Goal: Information Seeking & Learning: Check status

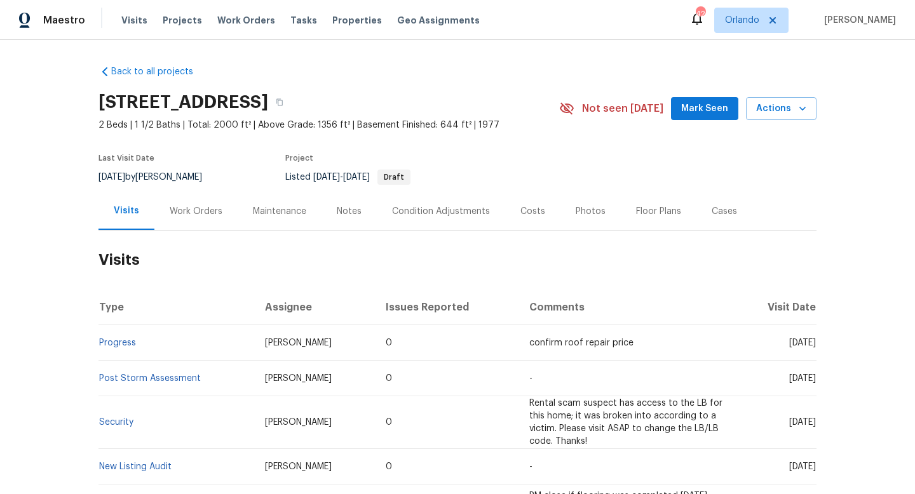
click at [193, 200] on div "Work Orders" at bounding box center [195, 210] width 83 height 37
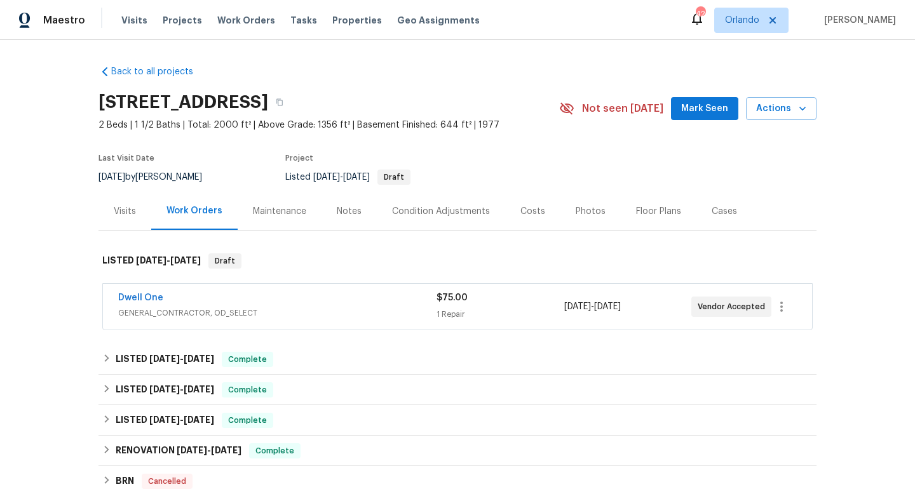
click at [350, 289] on div "Dwell One GENERAL_CONTRACTOR, OD_SELECT $75.00 1 Repair [DATE] - [DATE] Vendor …" at bounding box center [457, 307] width 709 height 46
click at [347, 304] on div "Dwell One" at bounding box center [277, 299] width 318 height 15
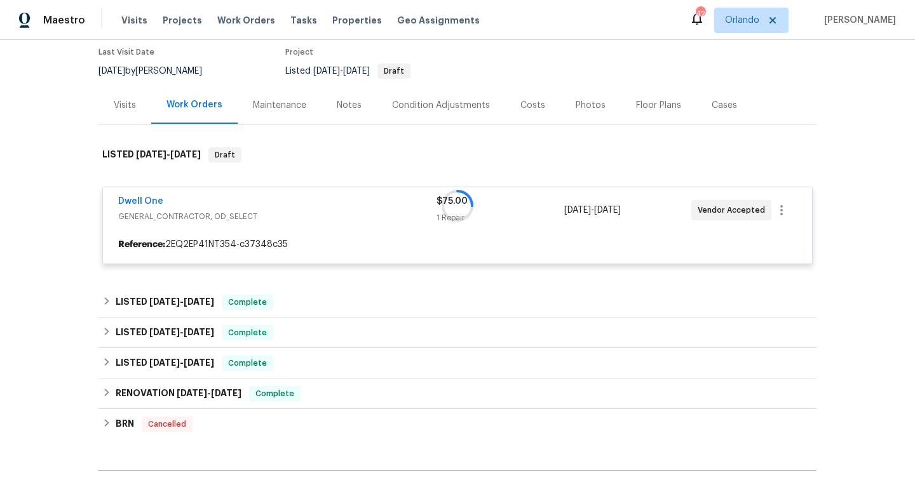
scroll to position [109, 0]
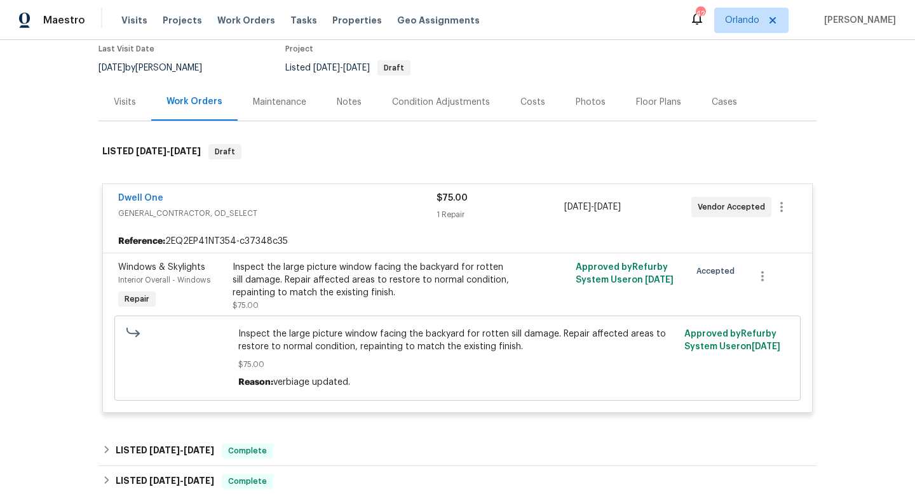
click at [149, 60] on div "[DATE] by [PERSON_NAME]" at bounding box center [157, 67] width 119 height 15
copy div "[DATE] by [PERSON_NAME]"
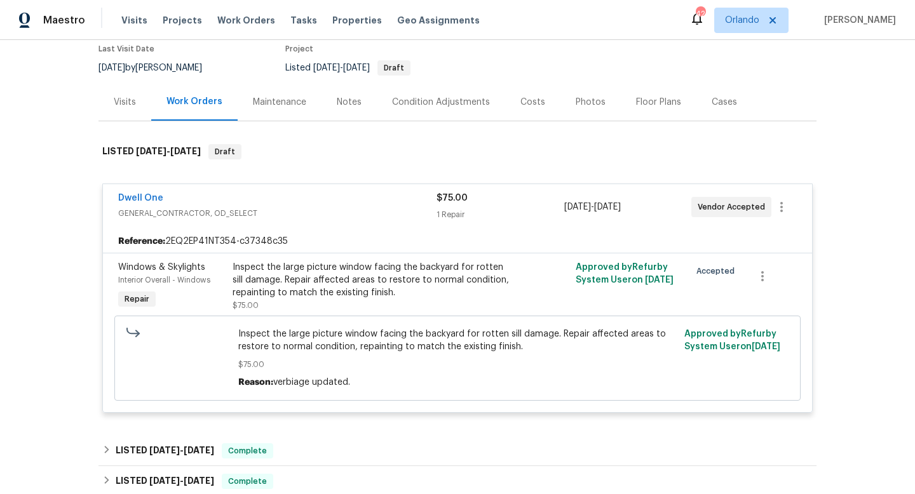
click at [123, 103] on div "Visits" at bounding box center [125, 102] width 22 height 13
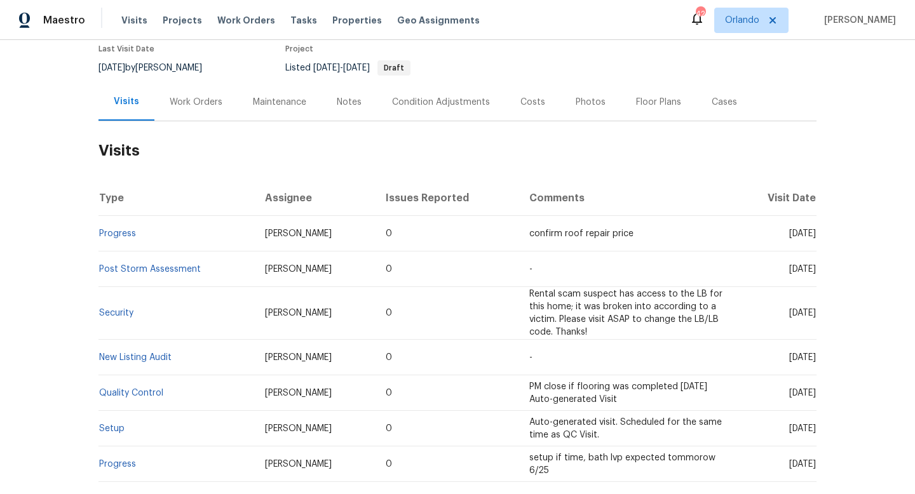
click at [207, 102] on div "Work Orders" at bounding box center [196, 102] width 53 height 13
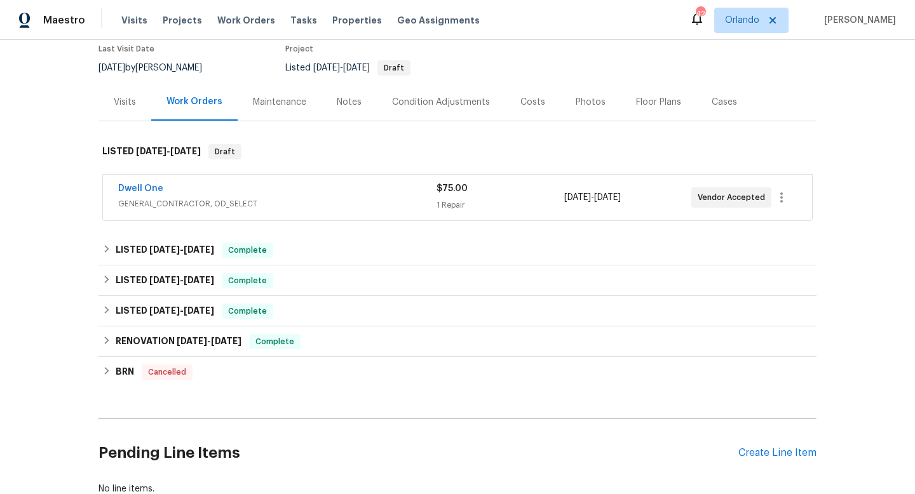
click at [177, 182] on div "Dwell One" at bounding box center [277, 189] width 318 height 15
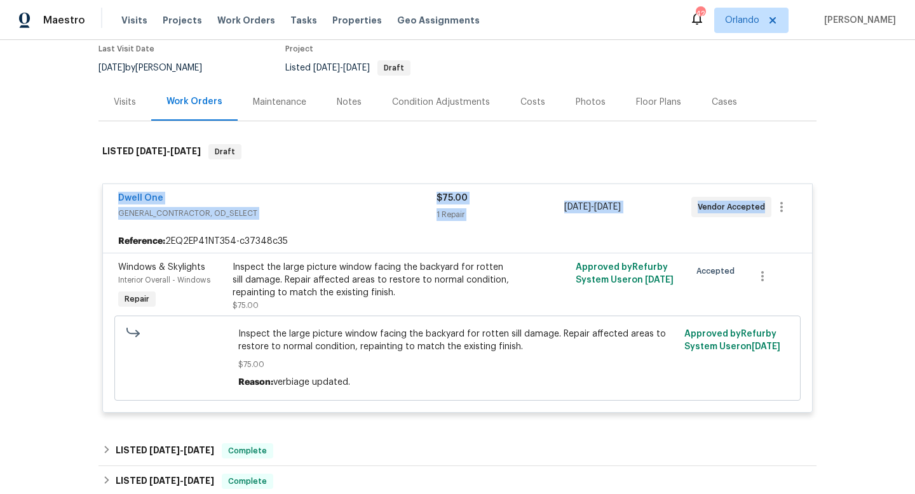
drag, startPoint x: 111, startPoint y: 194, endPoint x: 842, endPoint y: 202, distance: 730.4
click at [842, 203] on div "Back to all projects [STREET_ADDRESS] 2 Beds | 1 1/2 Baths | Total: 2000 ft² | …" at bounding box center [457, 267] width 915 height 454
copy div "Dwell One GENERAL_CONTRACTOR, OD_SELECT $75.00 1 Repair [DATE] - [DATE] Vendor …"
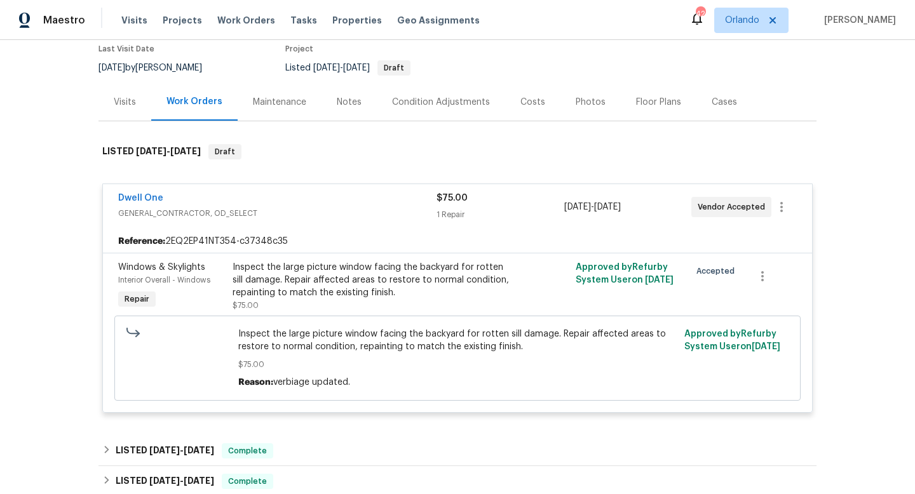
click at [135, 101] on div "Visits" at bounding box center [125, 102] width 22 height 13
